Goal: Check status: Check status

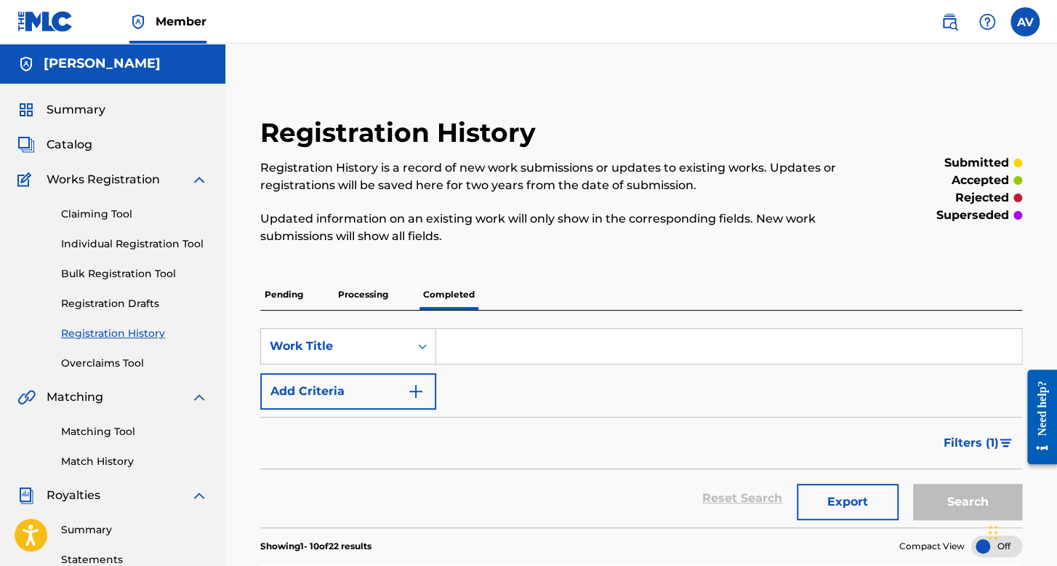
click at [295, 299] on p "Pending" at bounding box center [283, 294] width 47 height 31
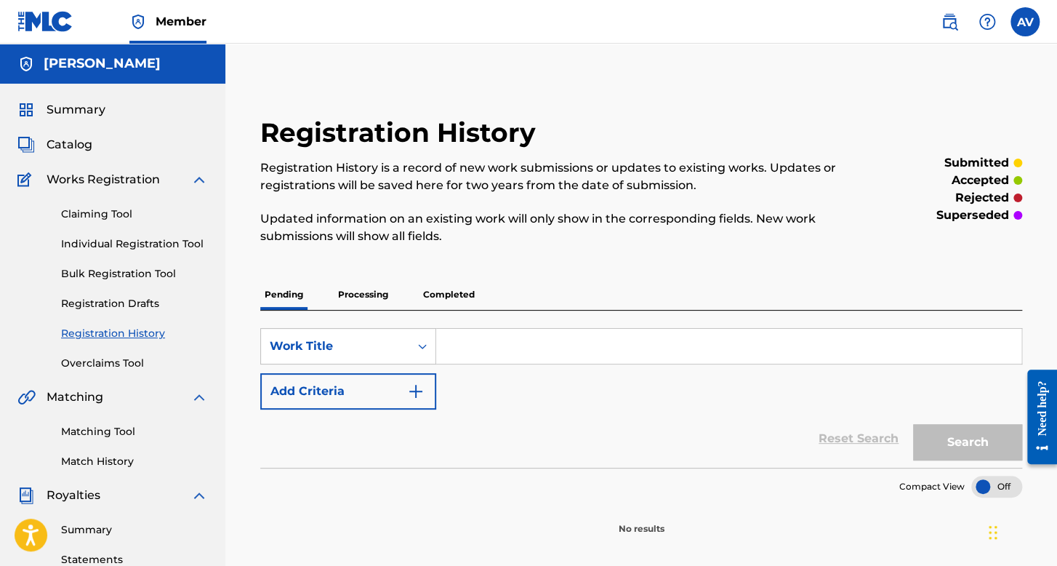
click at [370, 297] on p "Processing" at bounding box center [363, 294] width 59 height 31
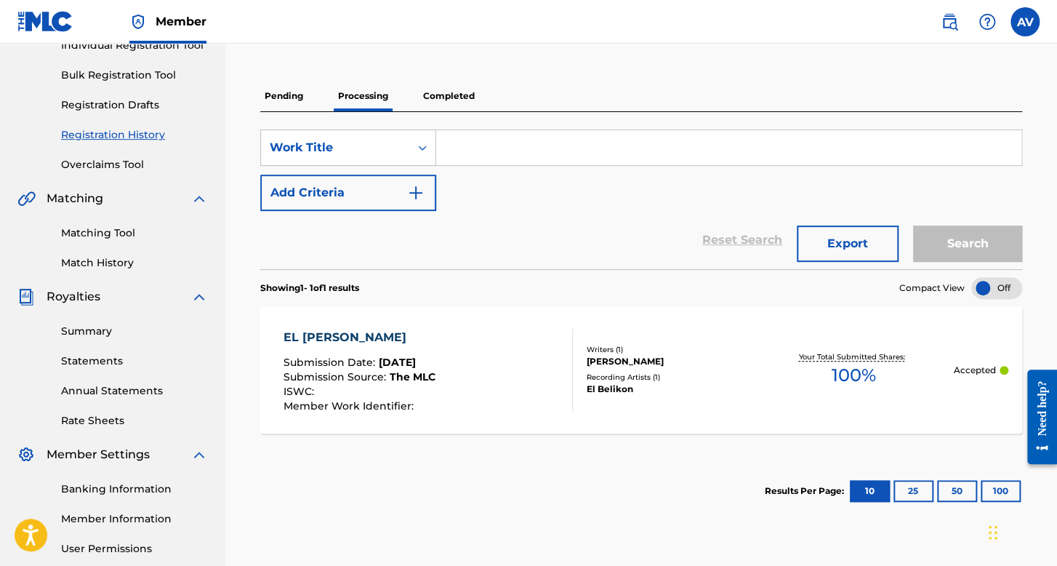
scroll to position [191, 0]
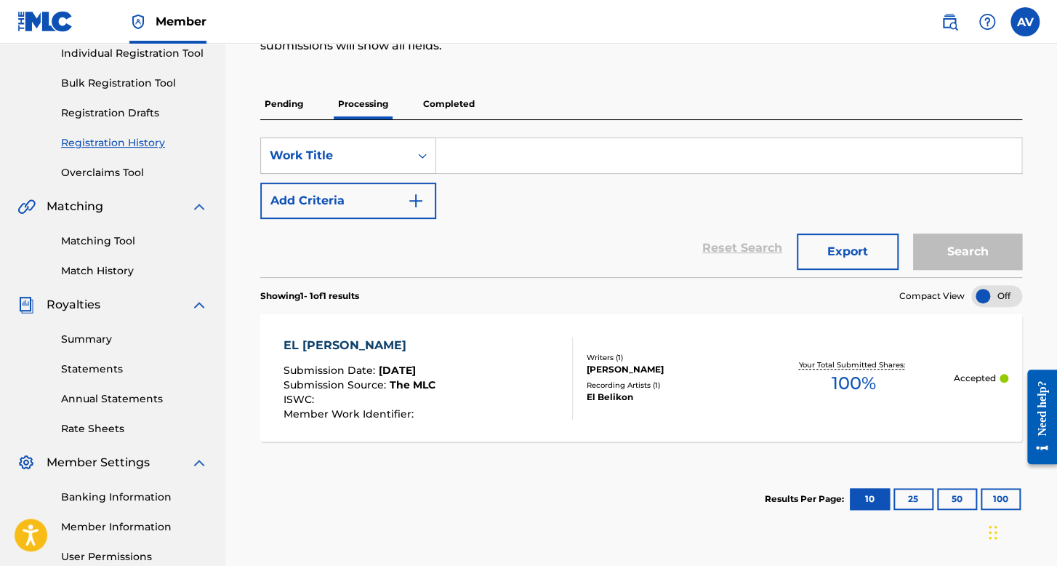
click at [455, 85] on div "Registration History Registration History is a record of new work submissions o…" at bounding box center [641, 229] width 797 height 607
click at [454, 94] on p "Completed" at bounding box center [449, 104] width 60 height 31
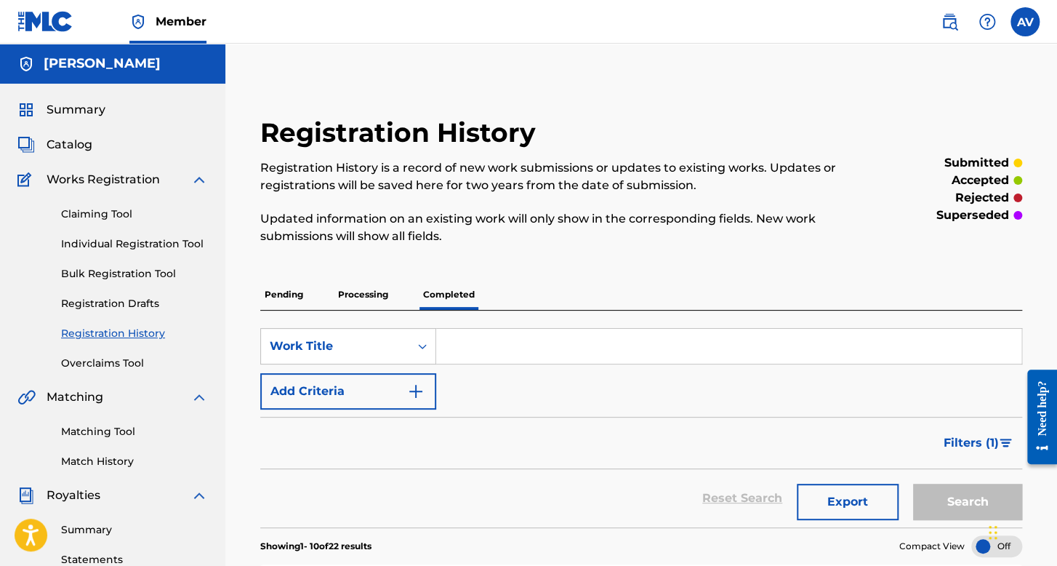
click at [1025, 27] on label at bounding box center [1025, 21] width 29 height 29
click at [1025, 22] on input "AV Alexis Vizcaino Rosas vizcainorosasalexis@gmail.com Notification Preferences…" at bounding box center [1025, 22] width 0 height 0
drag, startPoint x: 573, startPoint y: 73, endPoint x: 32, endPoint y: 382, distance: 623.1
click at [128, 308] on link "Registration Drafts" at bounding box center [134, 303] width 147 height 15
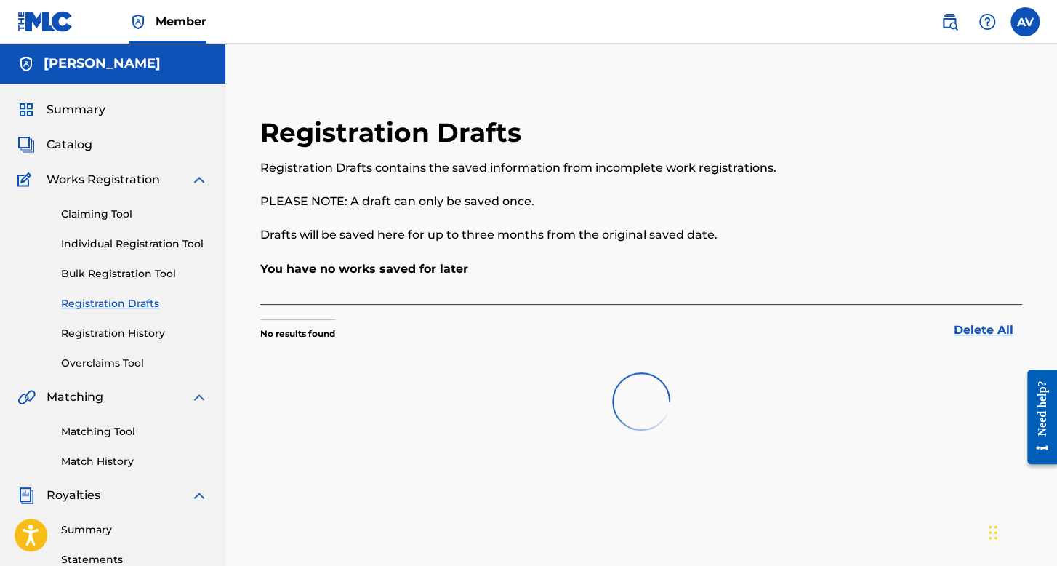
click at [136, 344] on div "Claiming Tool Individual Registration Tool Bulk Registration Tool Registration …" at bounding box center [112, 279] width 191 height 183
click at [137, 340] on link "Registration History" at bounding box center [134, 333] width 147 height 15
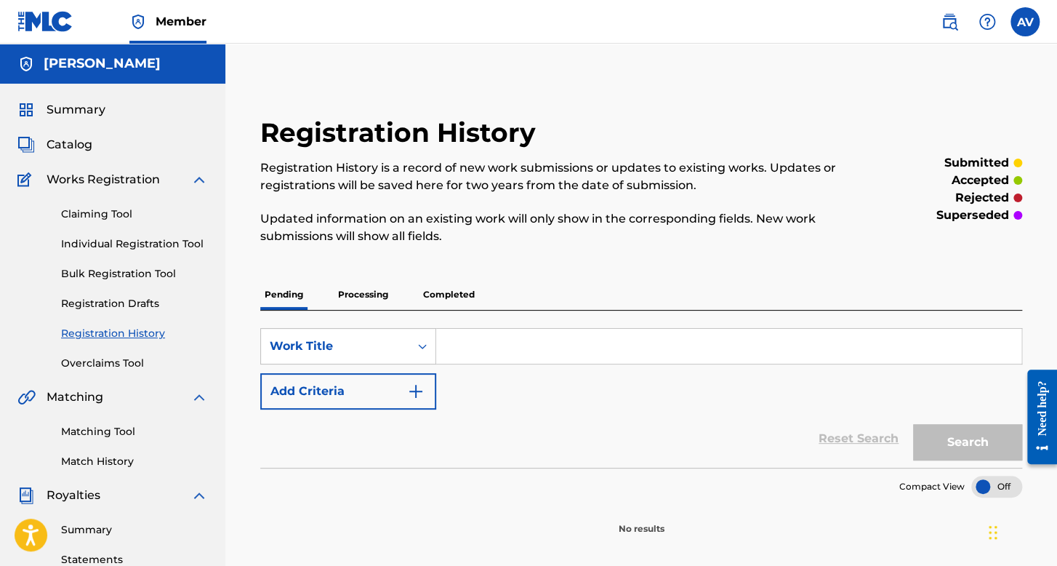
click at [404, 303] on div "Pending Processing Completed" at bounding box center [641, 294] width 762 height 31
click at [387, 300] on p "Processing" at bounding box center [363, 294] width 59 height 31
click at [417, 294] on div "Pending Processing Completed" at bounding box center [641, 294] width 762 height 31
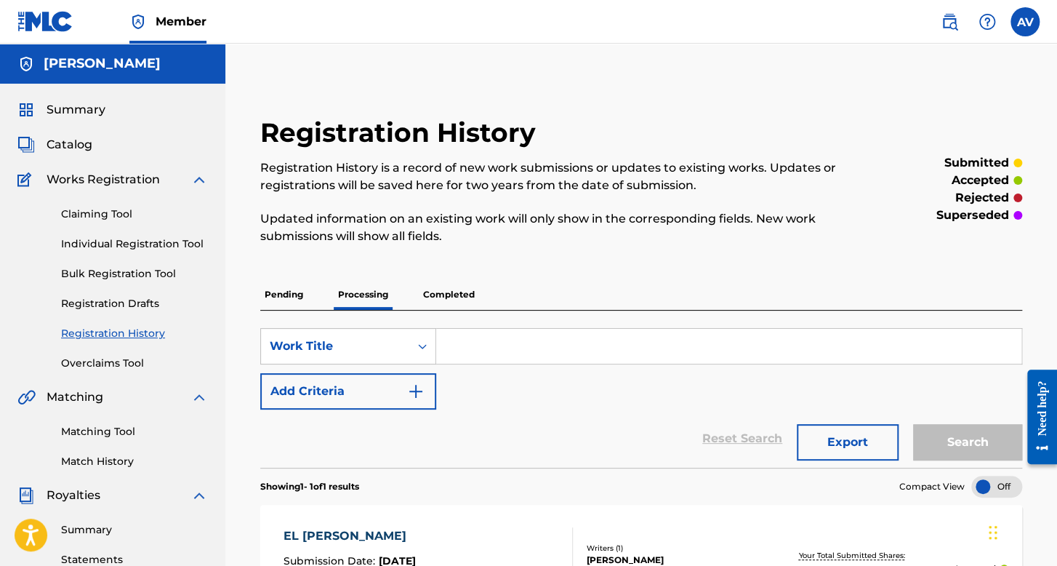
click at [451, 294] on p "Completed" at bounding box center [449, 294] width 60 height 31
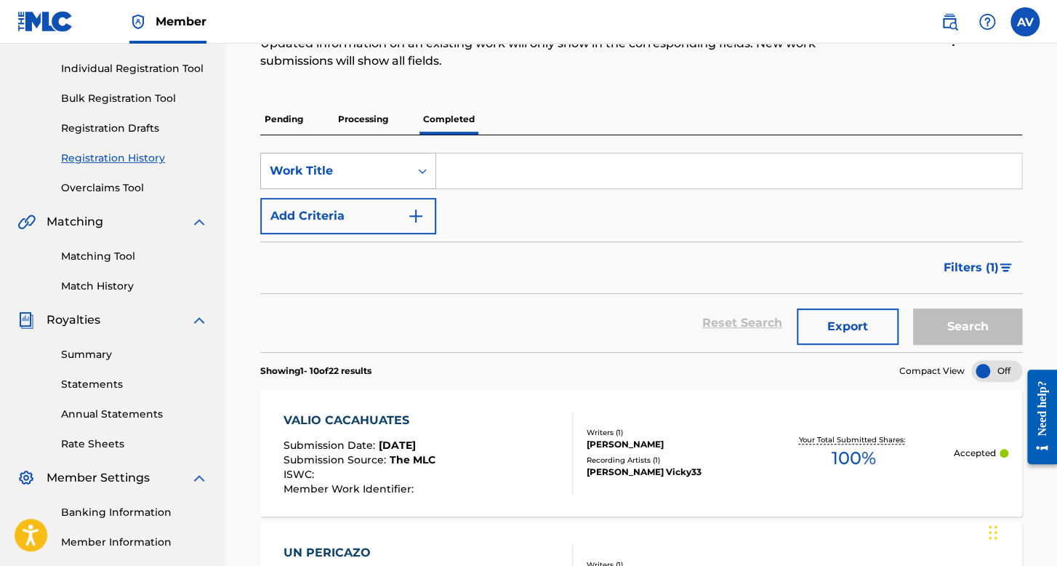
scroll to position [103, 0]
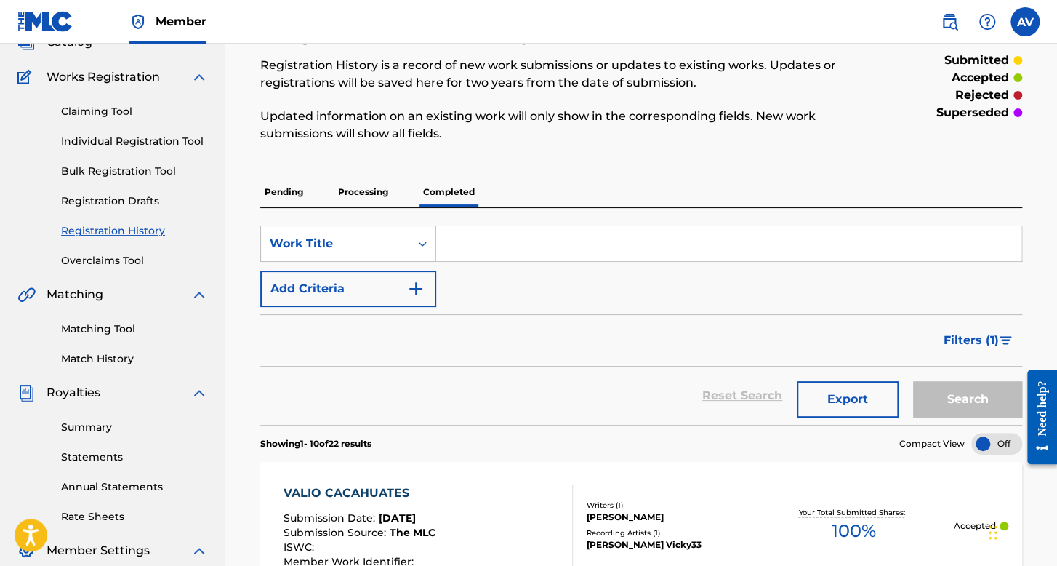
click at [285, 198] on p "Pending" at bounding box center [283, 192] width 47 height 31
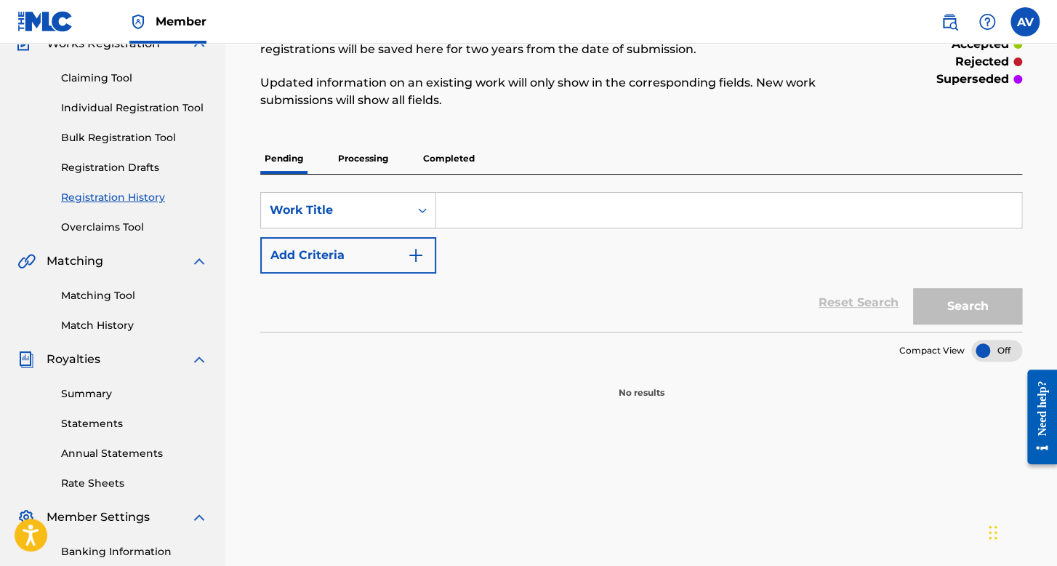
scroll to position [218, 0]
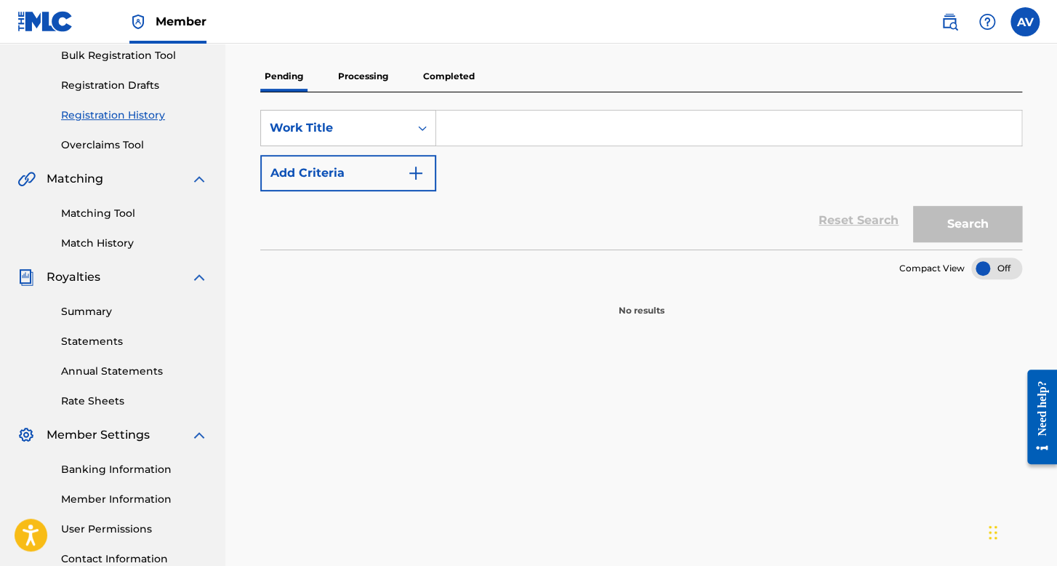
click at [364, 76] on p "Processing" at bounding box center [363, 76] width 59 height 31
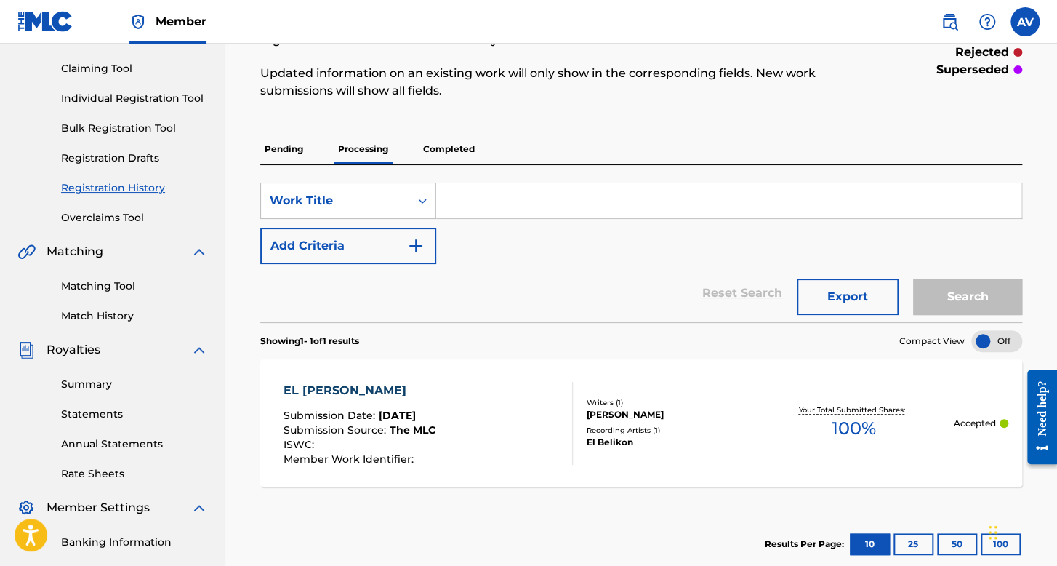
scroll to position [73, 0]
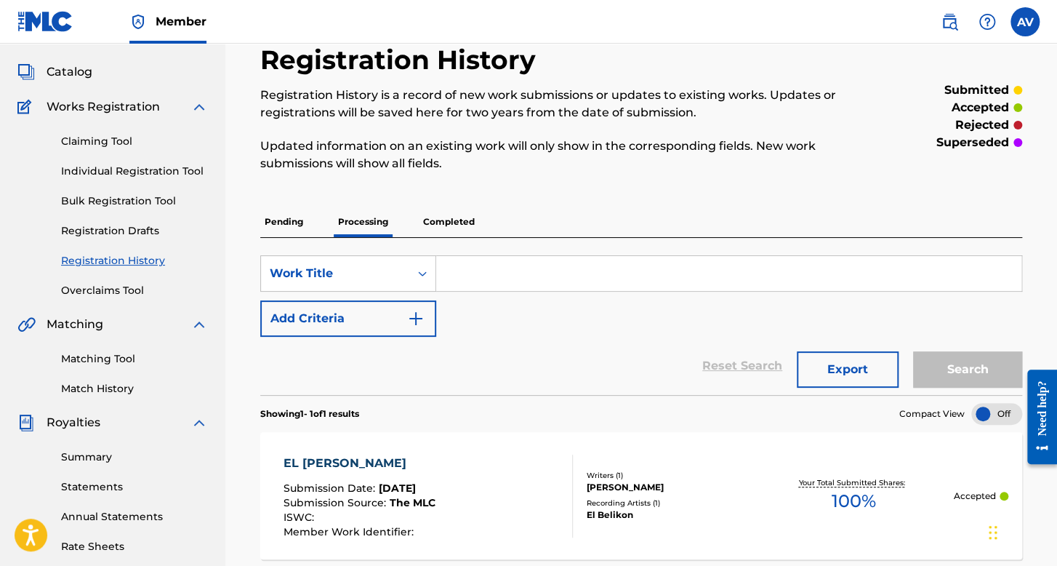
click at [448, 219] on p "Completed" at bounding box center [449, 222] width 60 height 31
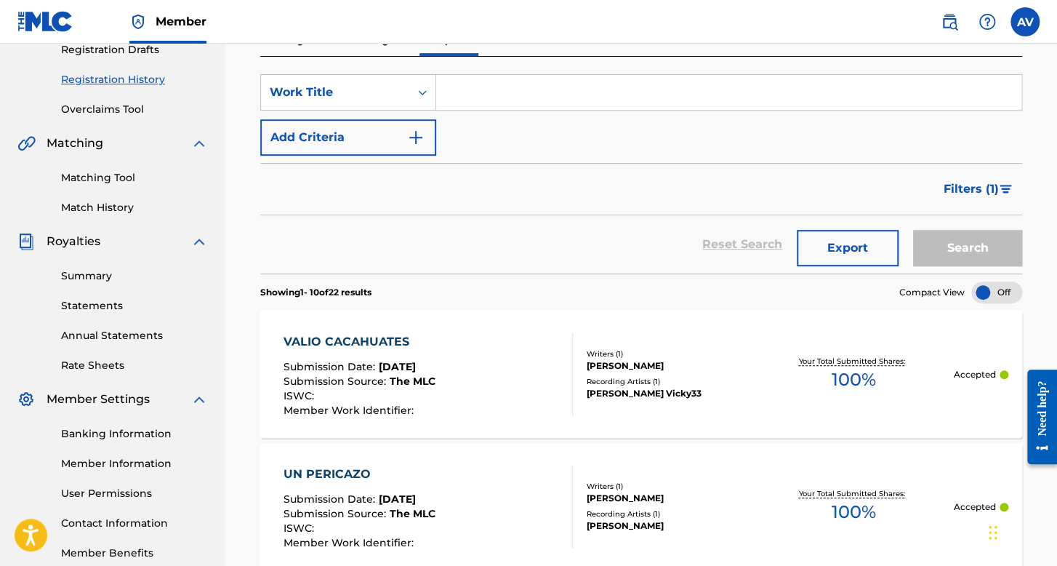
scroll to position [73, 0]
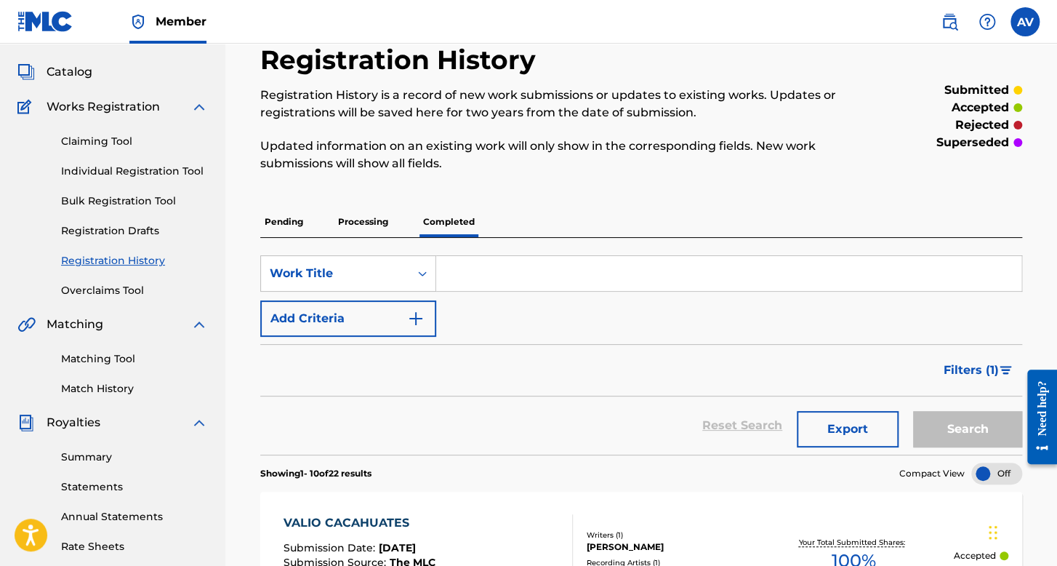
click at [369, 220] on p "Processing" at bounding box center [363, 222] width 59 height 31
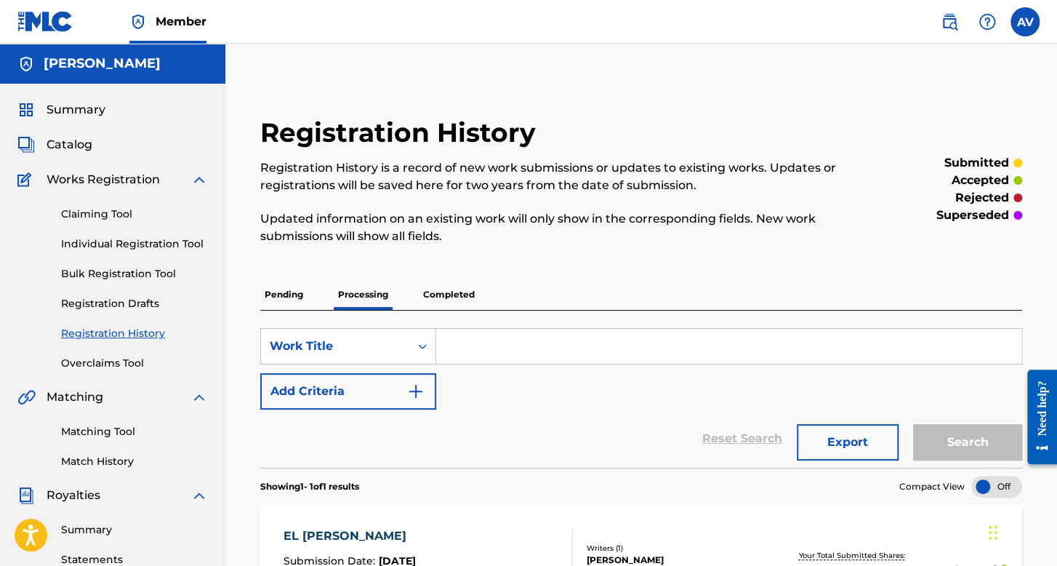
click at [297, 295] on p "Pending" at bounding box center [283, 294] width 47 height 31
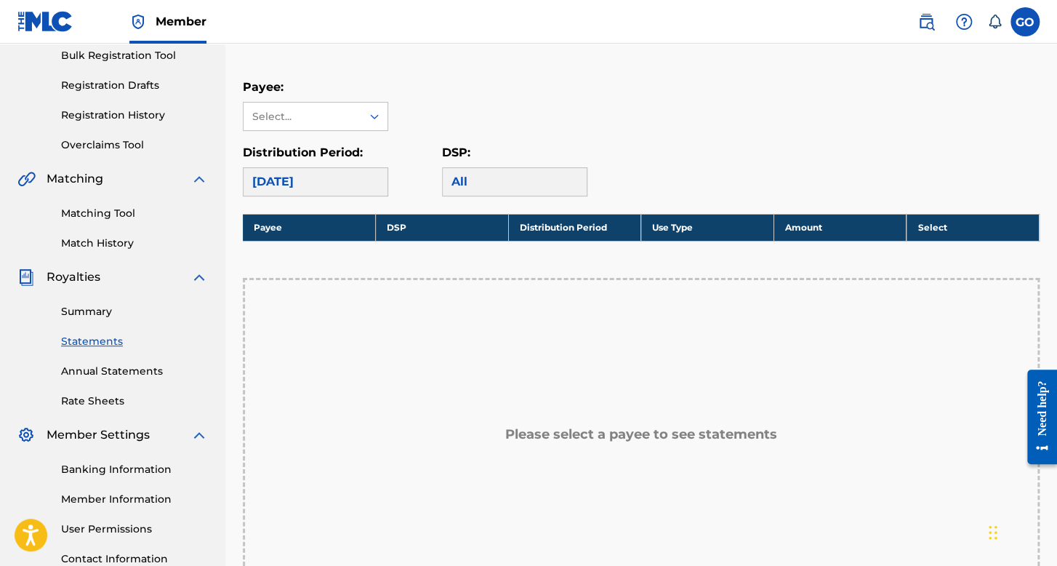
scroll to position [218, 0]
click at [108, 103] on div "Claiming Tool Individual Registration Tool Bulk Registration Tool Registration …" at bounding box center [112, 61] width 191 height 183
click at [108, 105] on div "Claiming Tool Individual Registration Tool Bulk Registration Tool Registration …" at bounding box center [112, 61] width 191 height 183
click at [110, 111] on div "Claiming Tool Individual Registration Tool Bulk Registration Tool Registration …" at bounding box center [112, 61] width 191 height 183
click at [145, 118] on link "Registration History" at bounding box center [134, 115] width 147 height 15
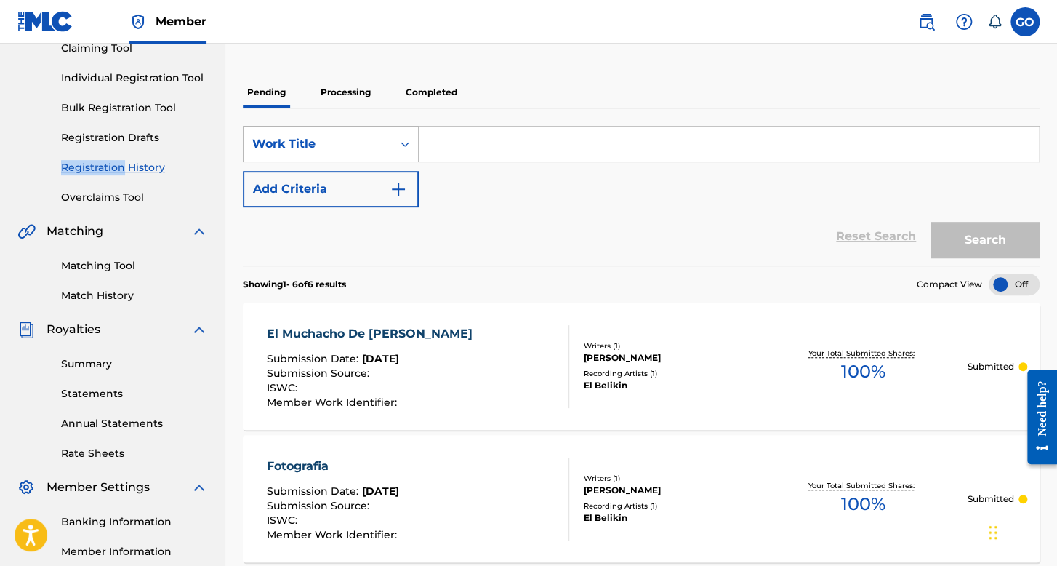
scroll to position [145, 0]
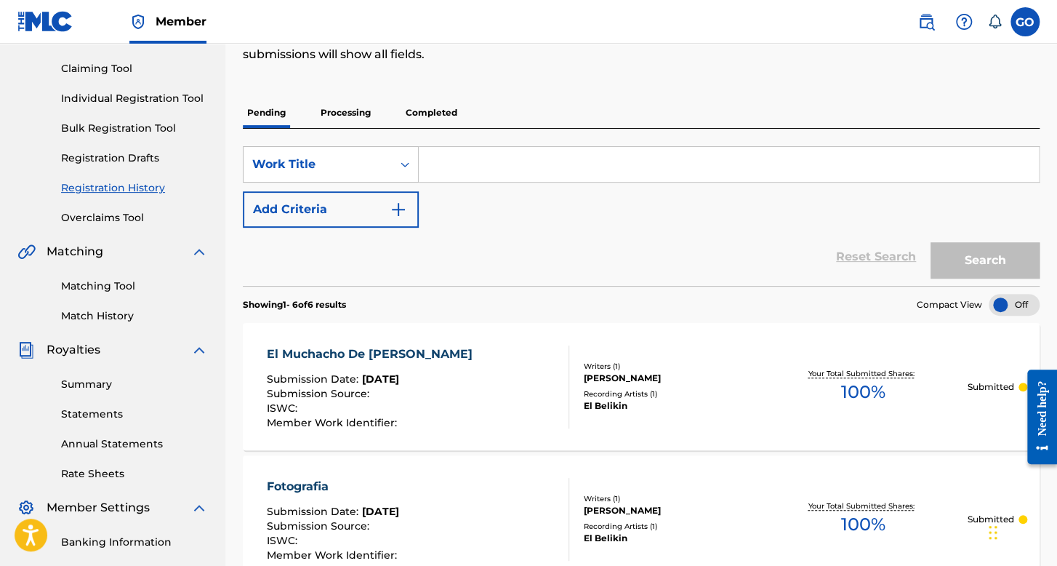
click at [356, 122] on p "Processing" at bounding box center [345, 112] width 59 height 31
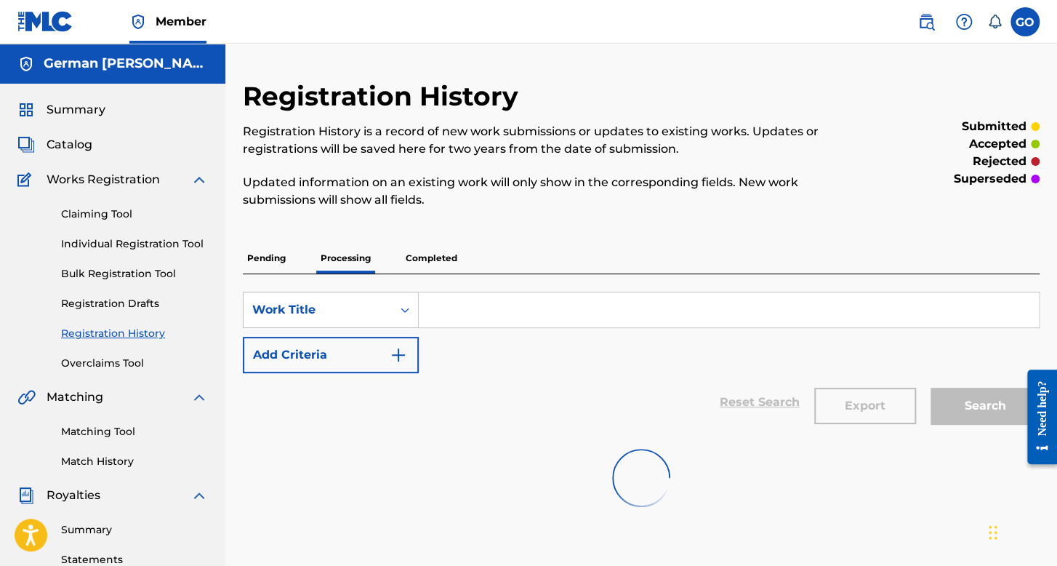
click at [441, 255] on p "Completed" at bounding box center [431, 258] width 60 height 31
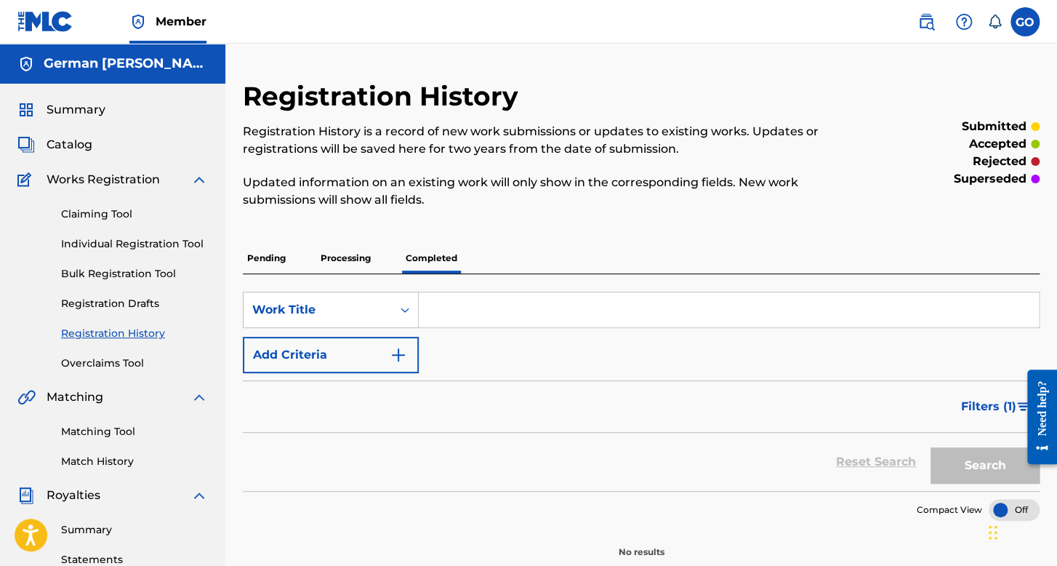
click at [350, 263] on p "Processing" at bounding box center [345, 258] width 59 height 31
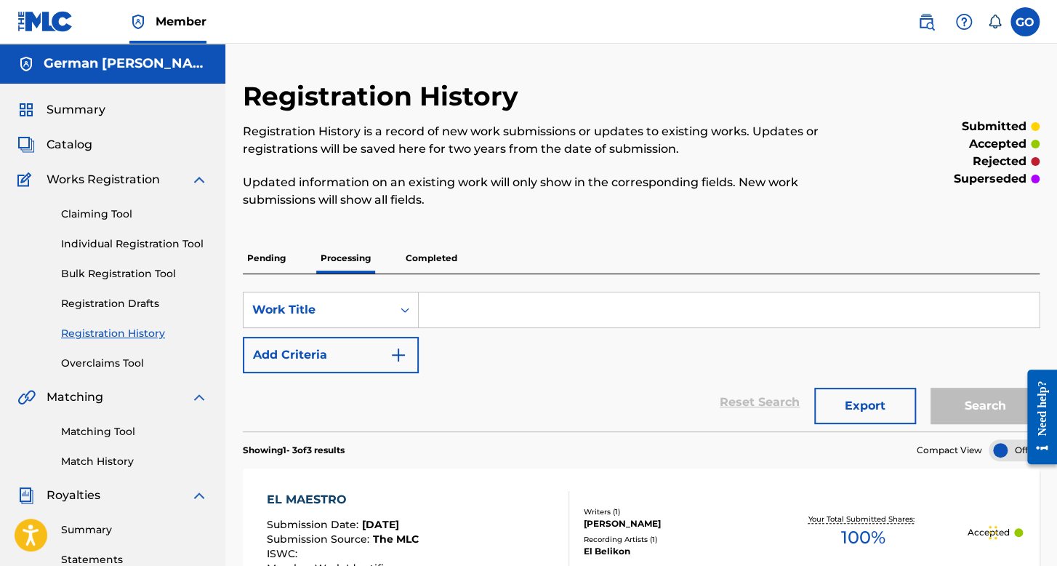
click at [271, 266] on p "Pending" at bounding box center [266, 258] width 47 height 31
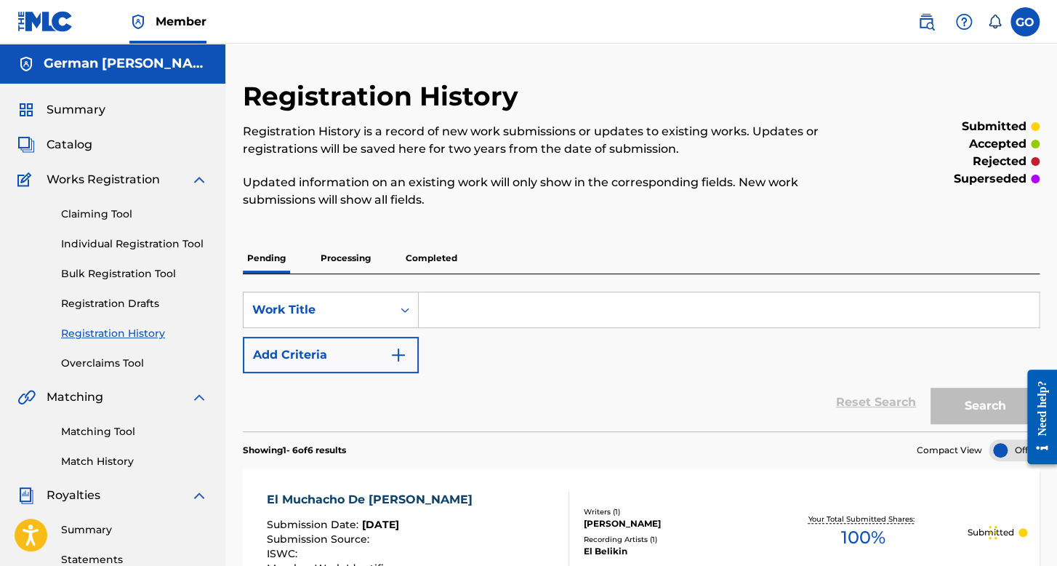
click at [127, 337] on link "Registration History" at bounding box center [134, 333] width 147 height 15
click at [84, 111] on span "Summary" at bounding box center [76, 109] width 59 height 17
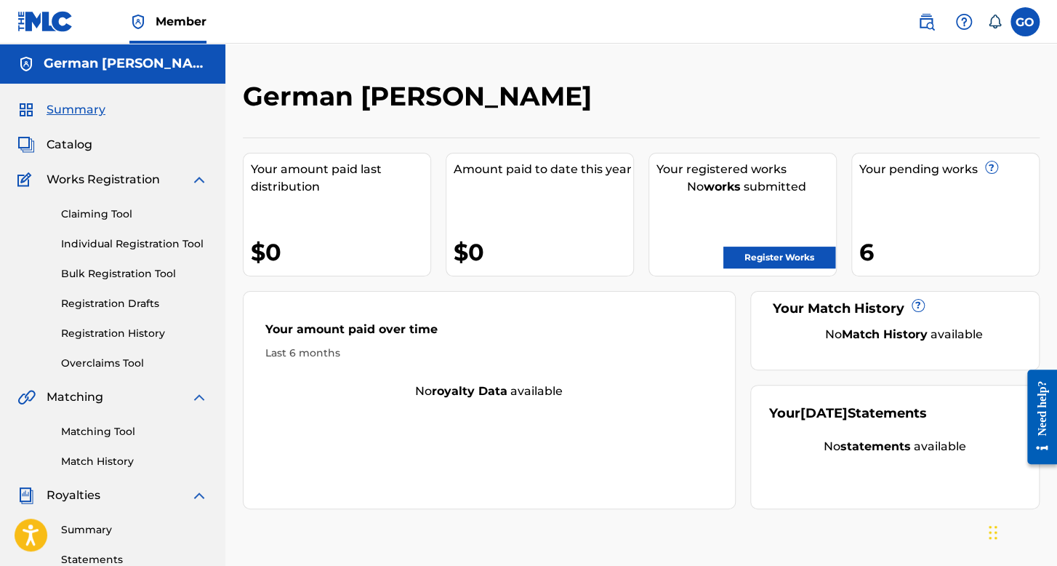
click at [127, 336] on link "Registration History" at bounding box center [134, 333] width 147 height 15
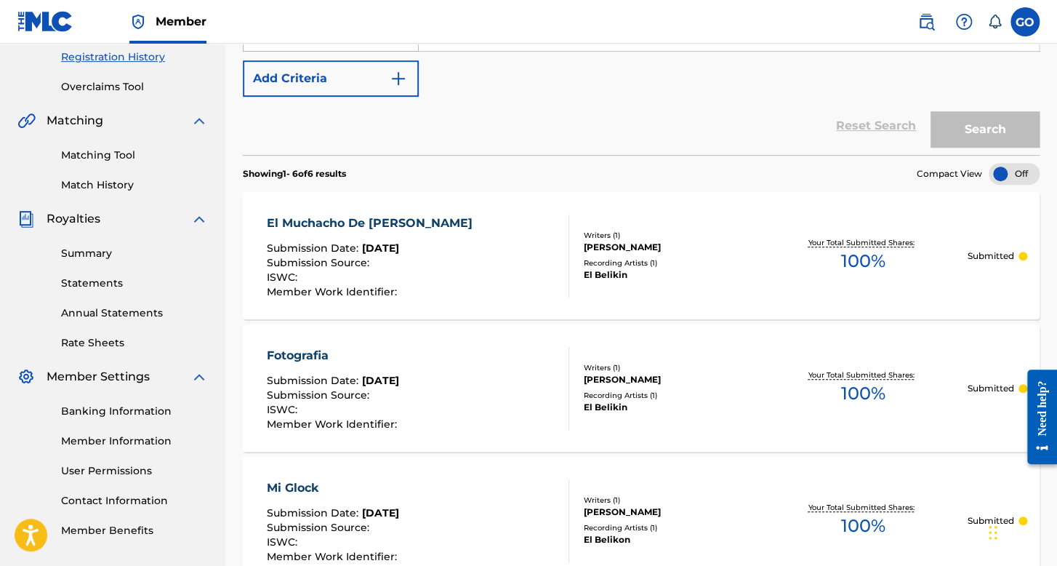
scroll to position [125, 0]
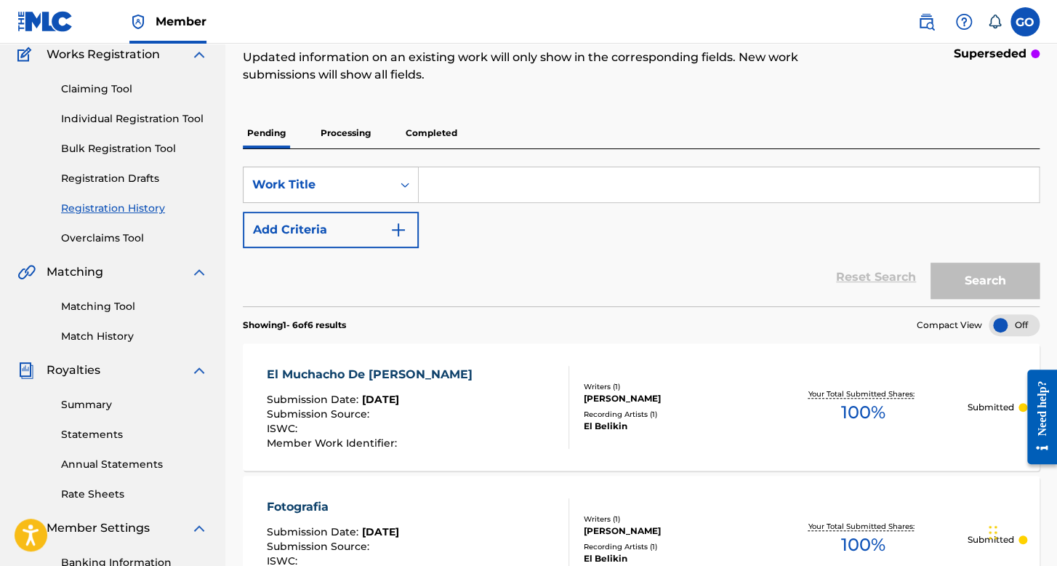
click at [354, 133] on p "Processing" at bounding box center [345, 133] width 59 height 31
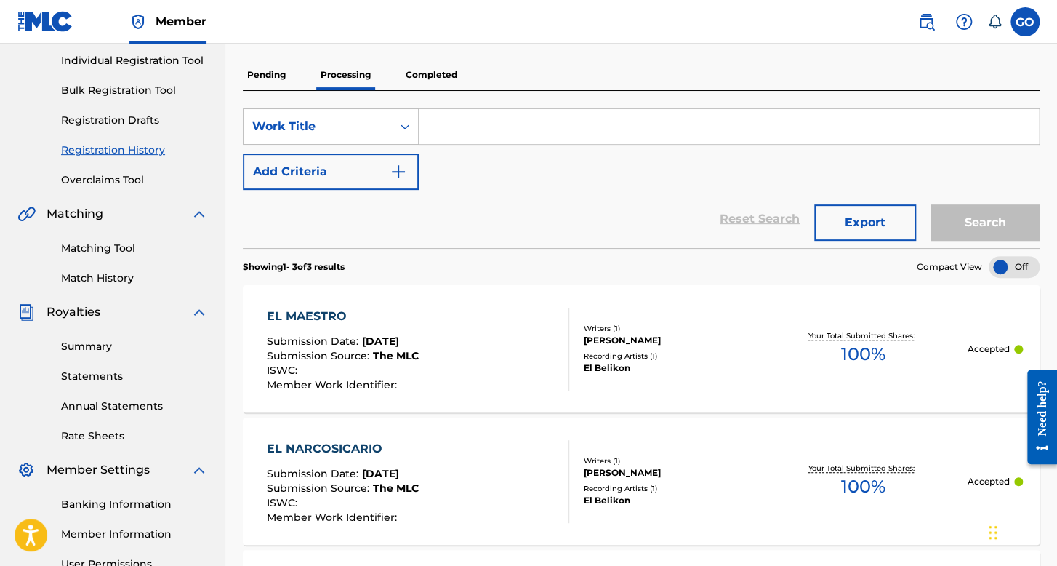
scroll to position [92, 0]
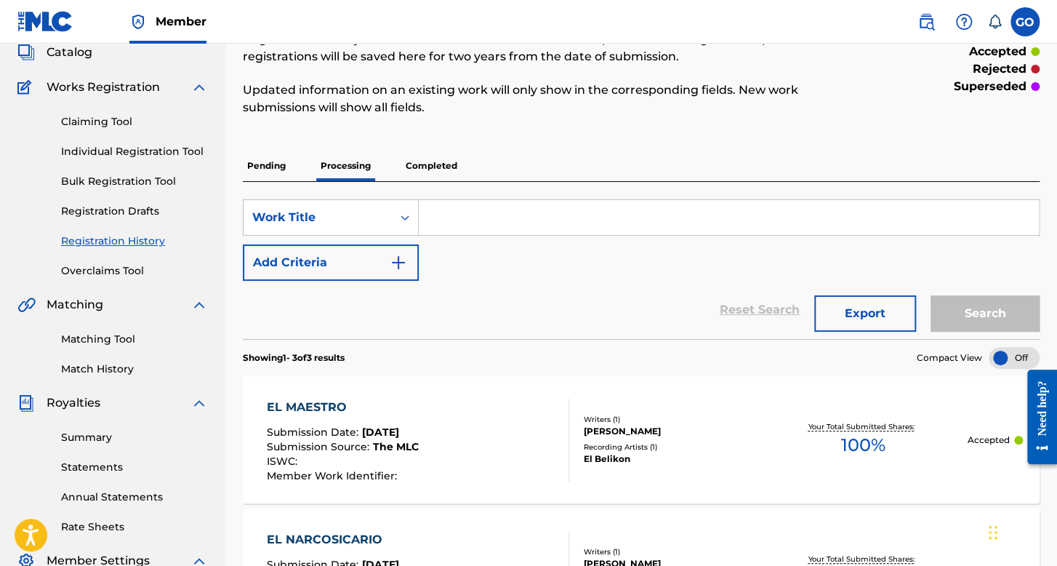
click at [428, 162] on p "Completed" at bounding box center [431, 166] width 60 height 31
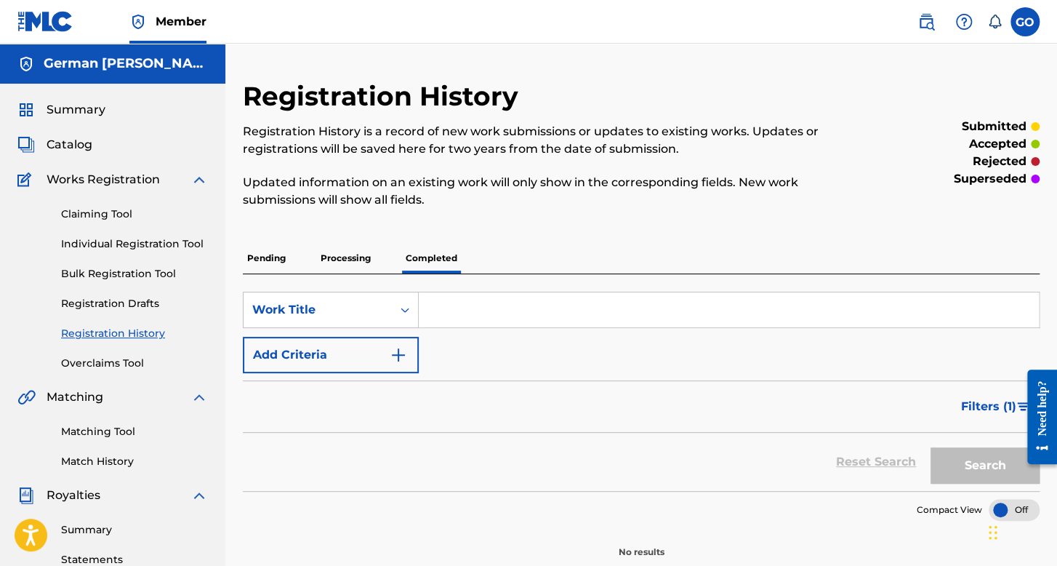
click at [268, 244] on p "Pending" at bounding box center [266, 258] width 47 height 31
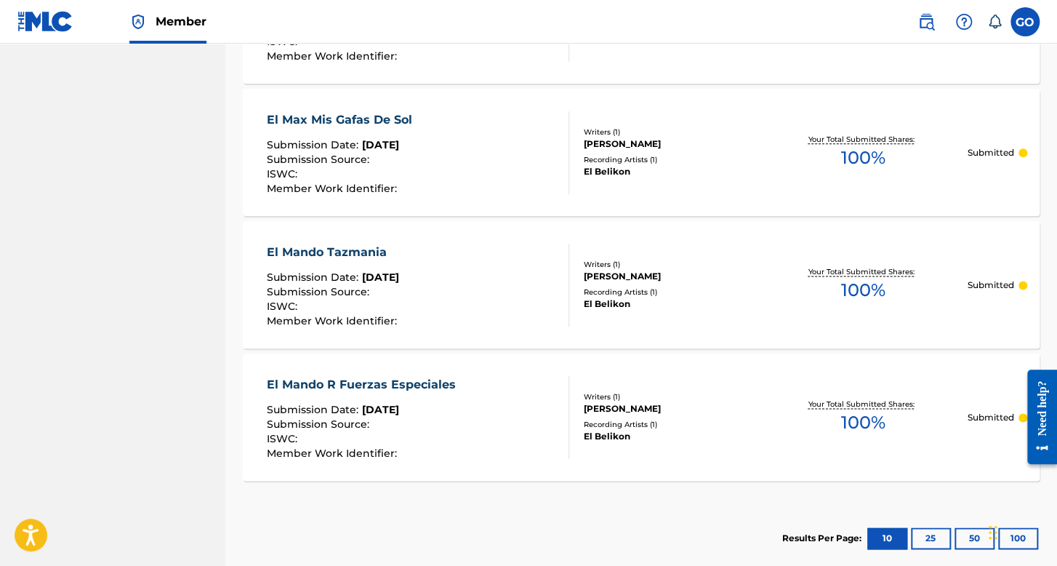
scroll to position [800, 0]
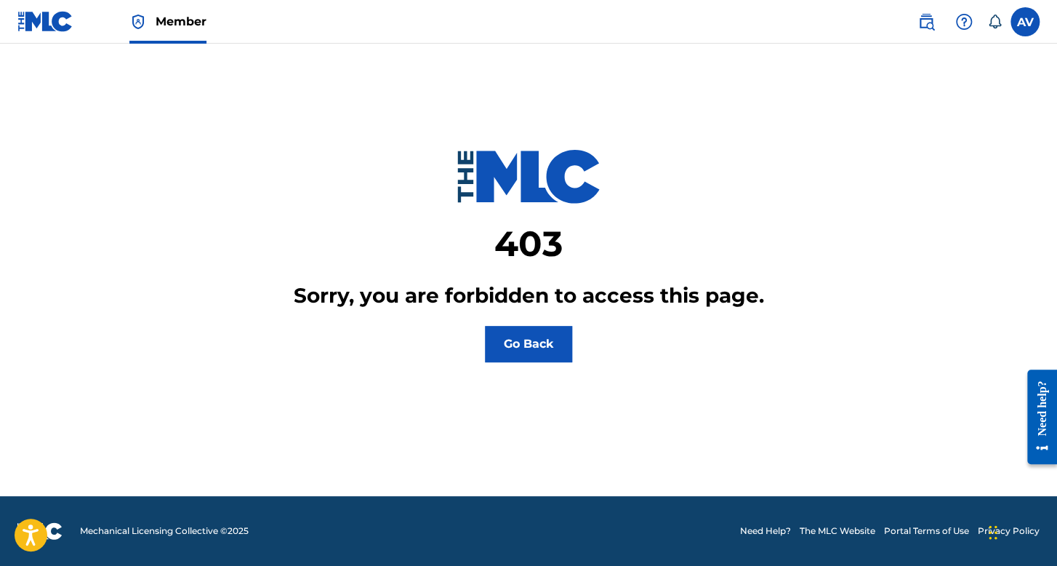
click at [1022, 32] on label at bounding box center [1025, 21] width 29 height 29
click at [1025, 22] on input "AV [PERSON_NAME] [EMAIL_ADDRESS][DOMAIN_NAME] Notification Preferences Profile …" at bounding box center [1025, 22] width 0 height 0
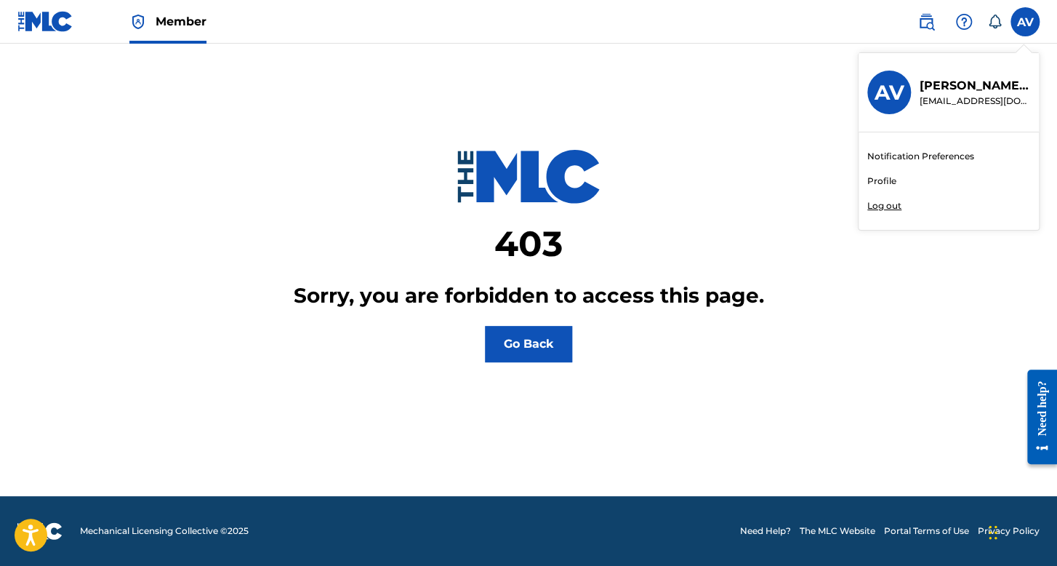
click at [891, 205] on p "Log out" at bounding box center [885, 205] width 34 height 13
click at [1025, 22] on input "AV [PERSON_NAME] [EMAIL_ADDRESS][DOMAIN_NAME] Notification Preferences Profile …" at bounding box center [1025, 22] width 0 height 0
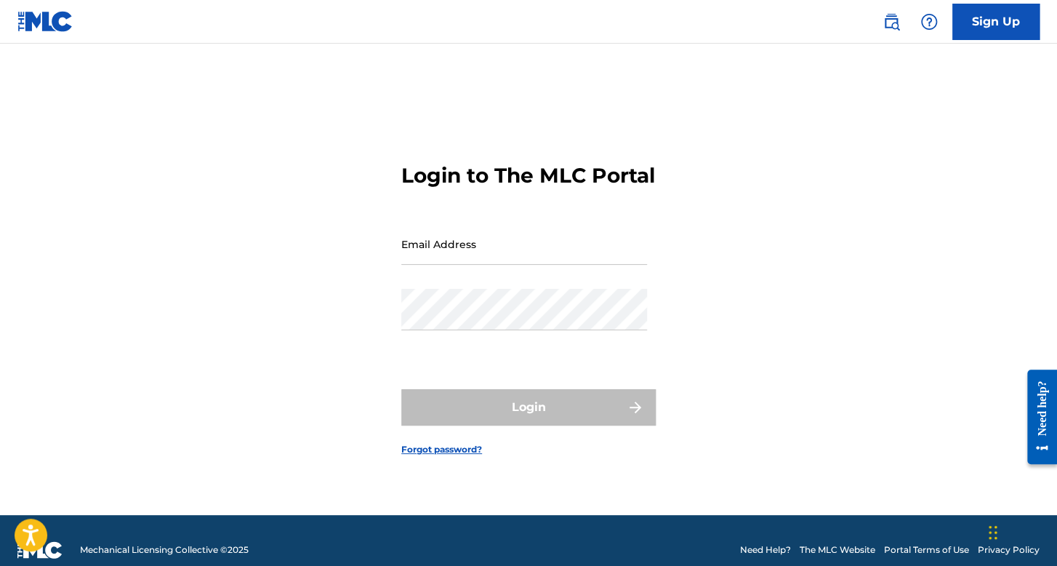
click at [442, 254] on input "Email Address" at bounding box center [524, 243] width 246 height 41
type input "[EMAIL_ADDRESS][DOMAIN_NAME]"
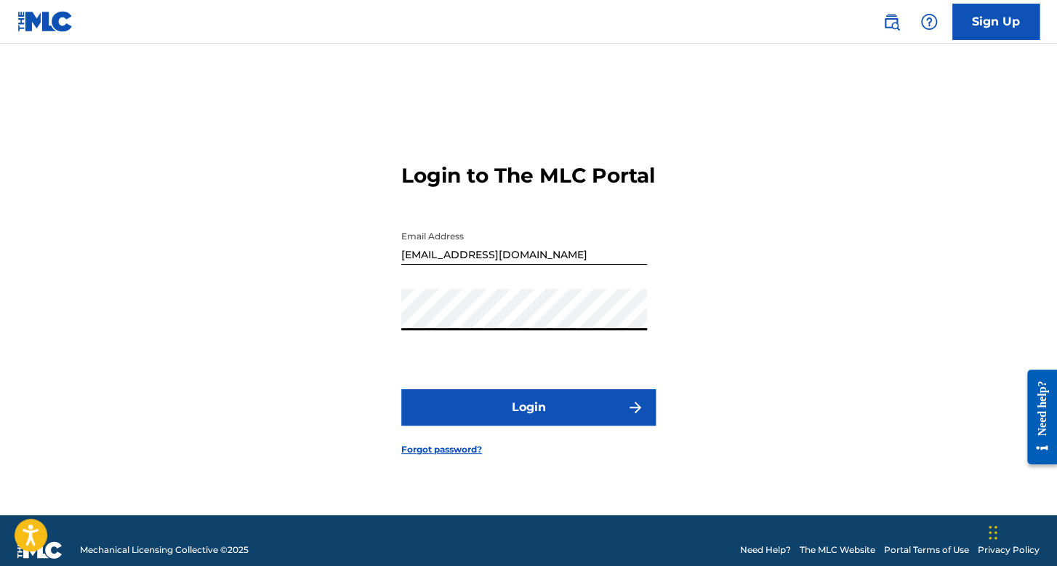
click at [554, 415] on button "Login" at bounding box center [528, 407] width 255 height 36
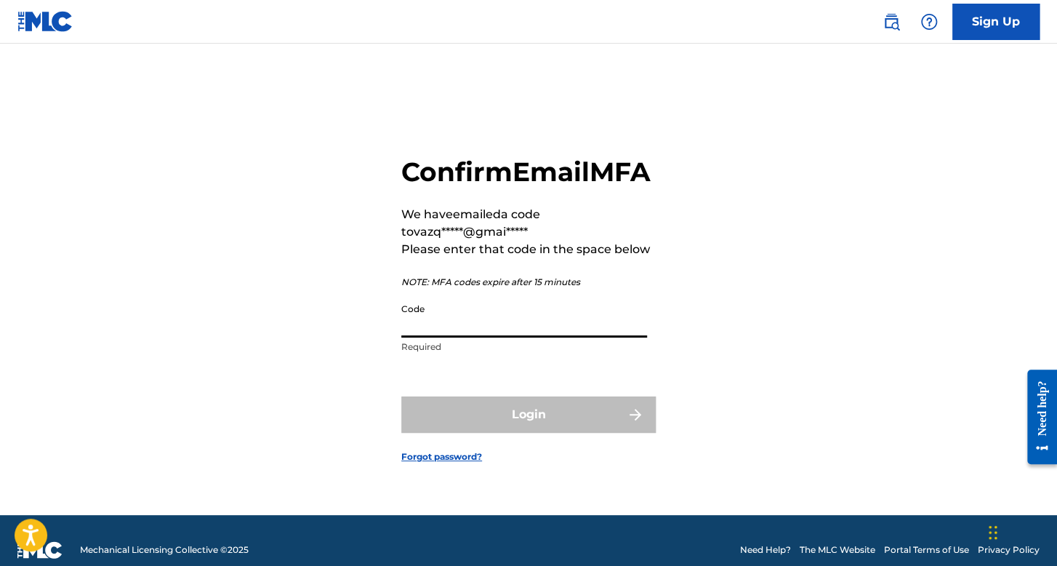
paste input "493882"
type input "493882"
click at [508, 423] on div "Login" at bounding box center [528, 414] width 255 height 36
drag, startPoint x: 454, startPoint y: 345, endPoint x: 329, endPoint y: 332, distance: 125.8
click at [329, 332] on div "Confirm Email MFA We have emailed a code to vazq*****@gmai***** Please enter th…" at bounding box center [529, 297] width 1018 height 435
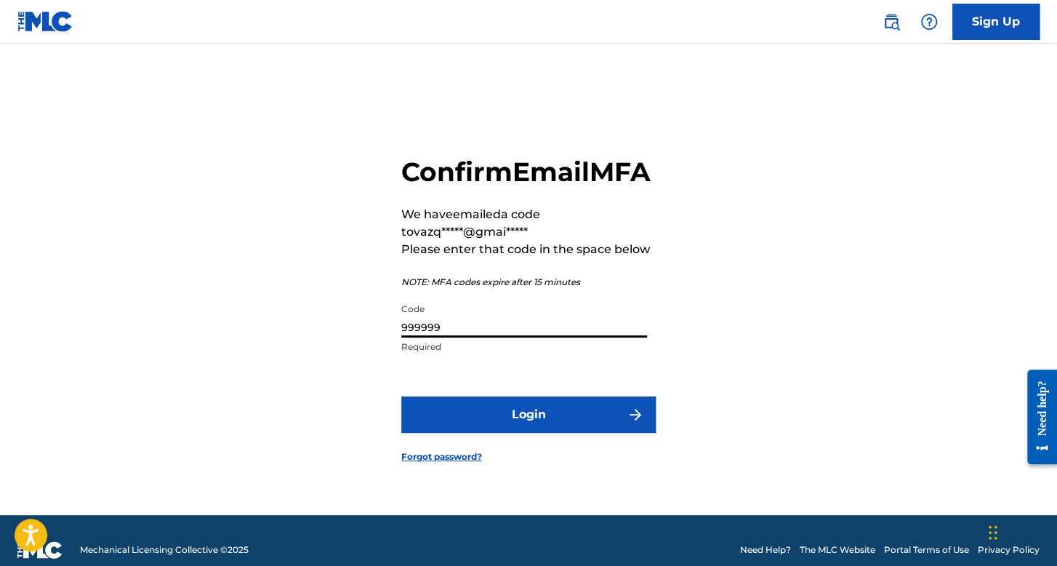
type input "999999"
click at [401, 396] on button "Login" at bounding box center [528, 414] width 255 height 36
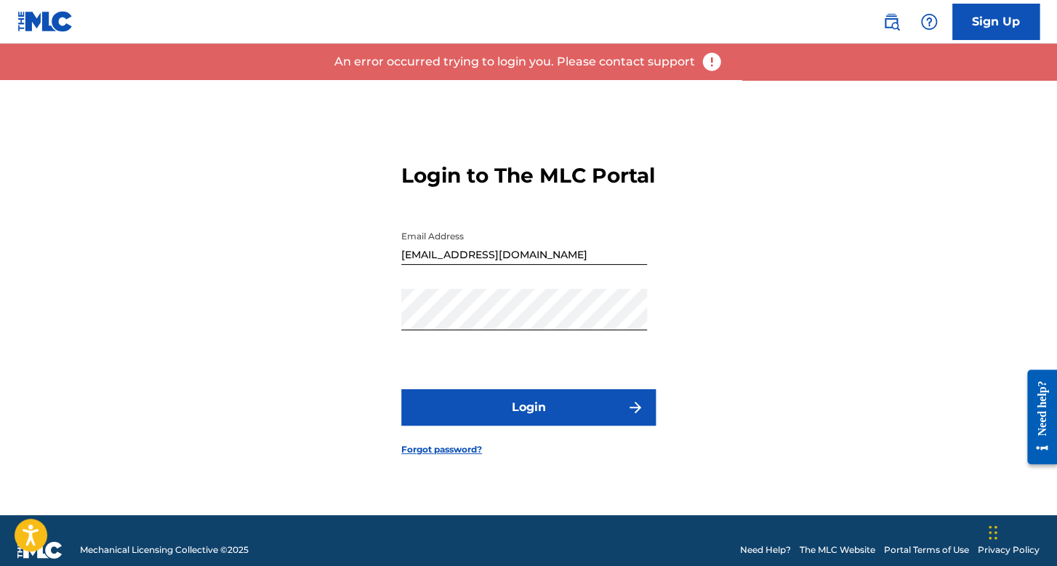
click at [471, 424] on button "Login" at bounding box center [528, 407] width 255 height 36
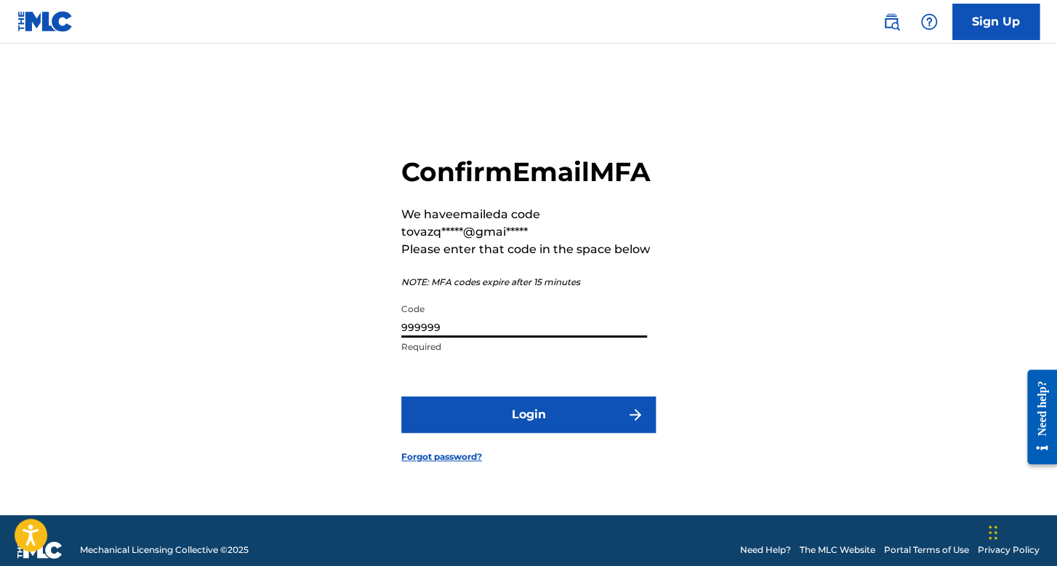
drag, startPoint x: 457, startPoint y: 338, endPoint x: 332, endPoint y: 348, distance: 125.5
click at [332, 354] on div "Confirm Email MFA We have emailed a code to vazq*****@gmai***** Please enter th…" at bounding box center [529, 297] width 1018 height 435
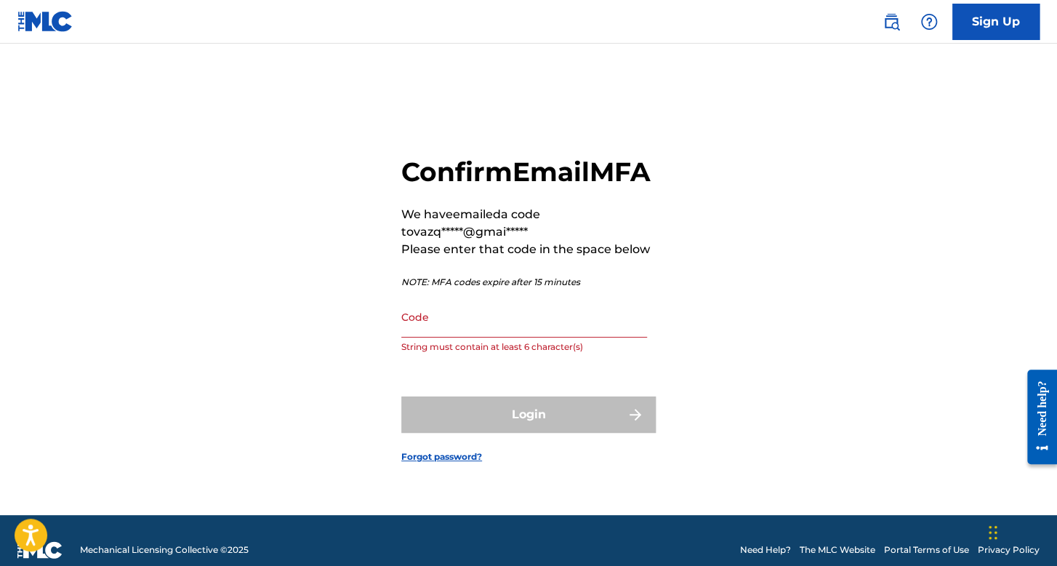
drag, startPoint x: 452, startPoint y: 355, endPoint x: 453, endPoint y: 347, distance: 8.0
paste input "287335"
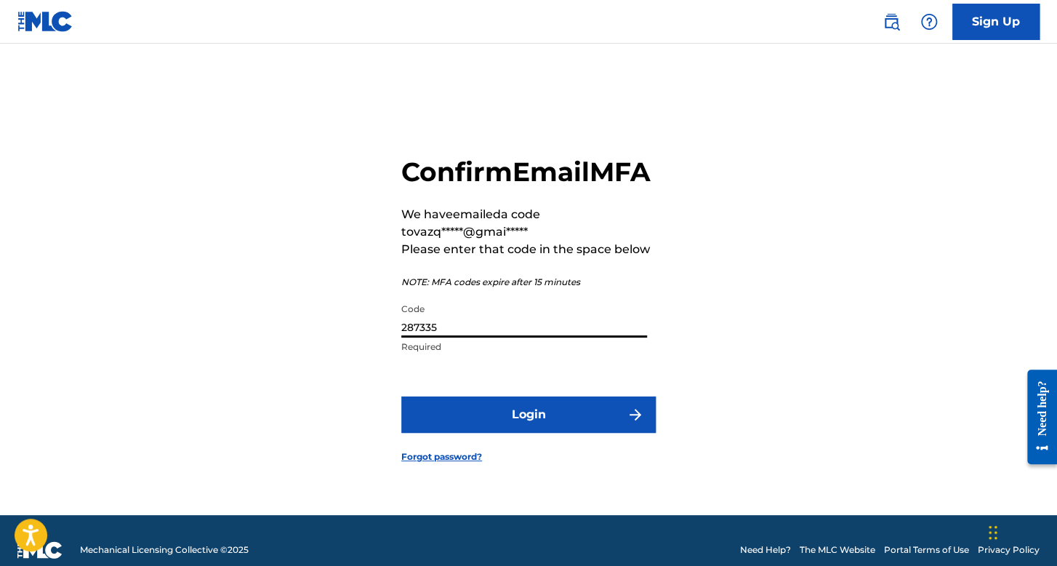
type input "287335"
click at [401, 396] on button "Login" at bounding box center [528, 414] width 255 height 36
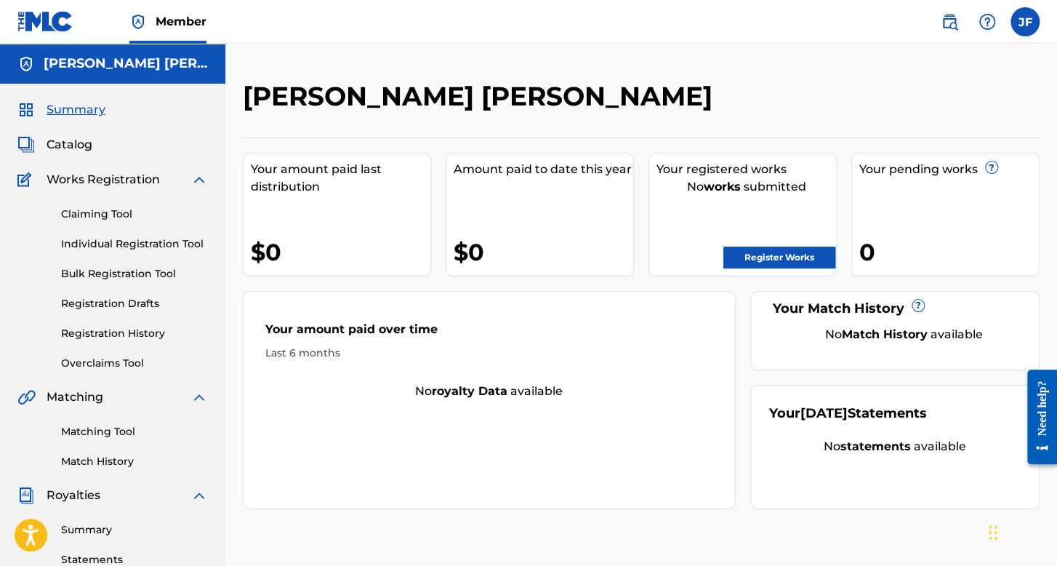
click at [129, 340] on link "Registration History" at bounding box center [134, 333] width 147 height 15
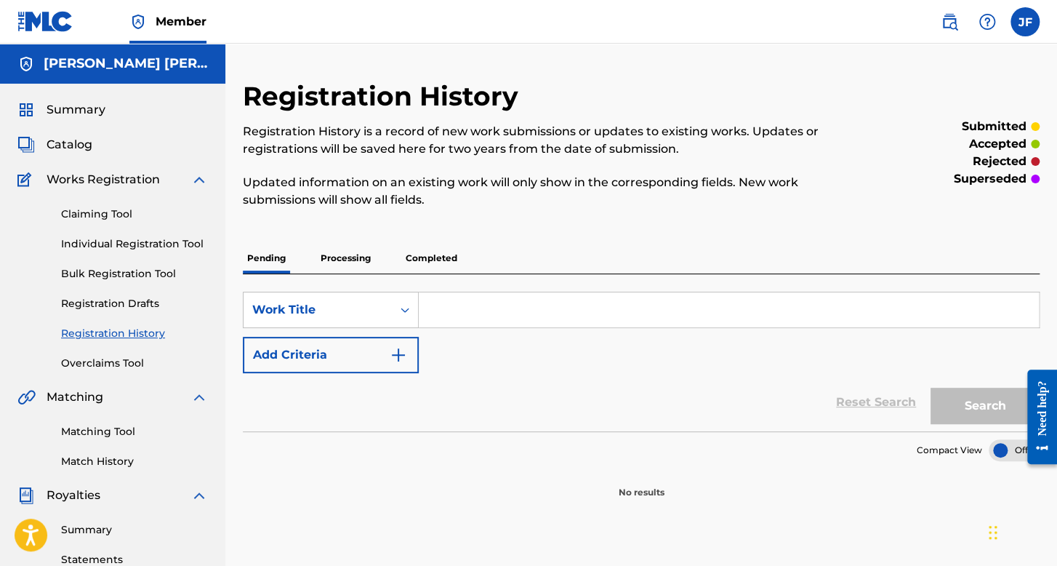
scroll to position [73, 0]
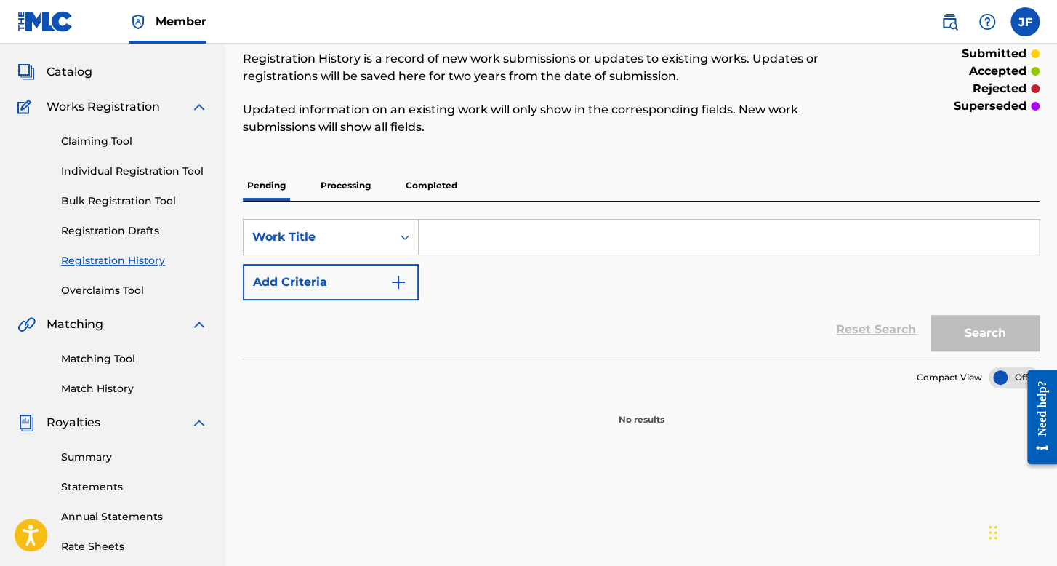
click at [355, 175] on p "Processing" at bounding box center [345, 185] width 59 height 31
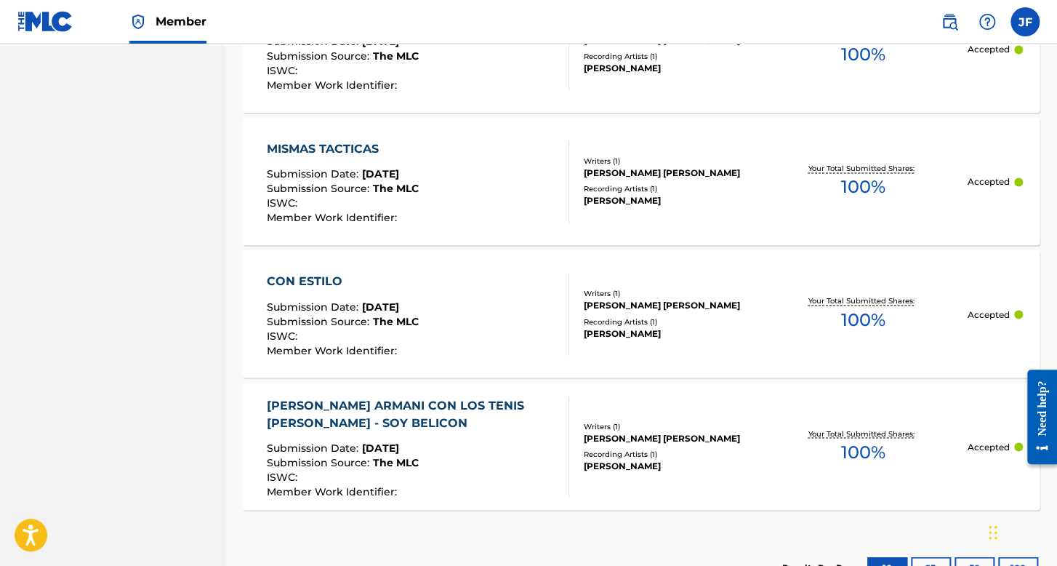
scroll to position [1117, 0]
